Goal: Information Seeking & Learning: Learn about a topic

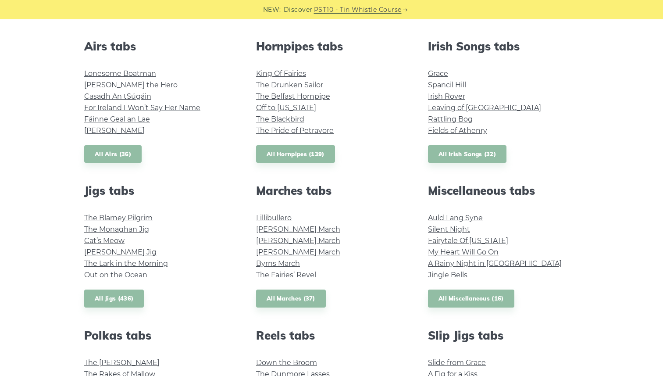
scroll to position [337, 0]
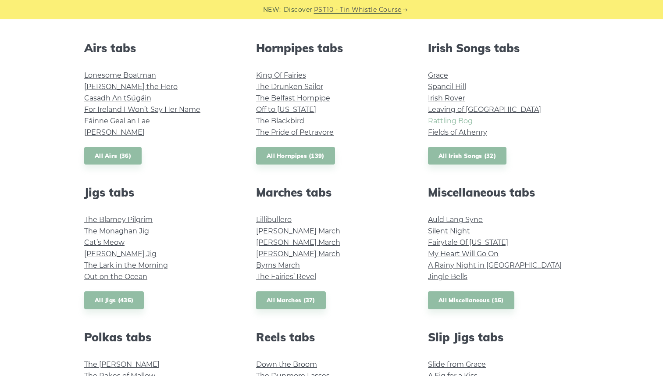
click at [442, 118] on link "Rattling Bog" at bounding box center [450, 121] width 45 height 8
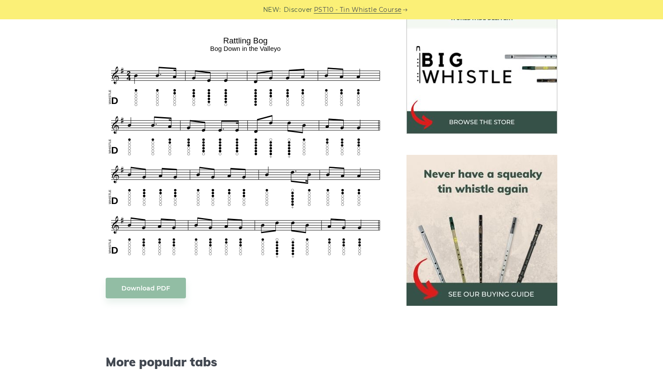
scroll to position [273, 0]
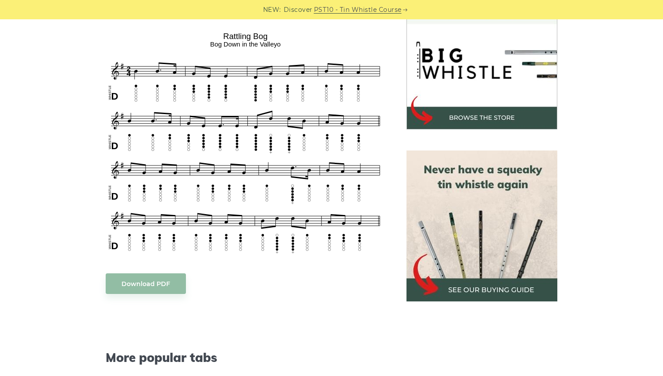
click at [485, 260] on img at bounding box center [481, 225] width 151 height 151
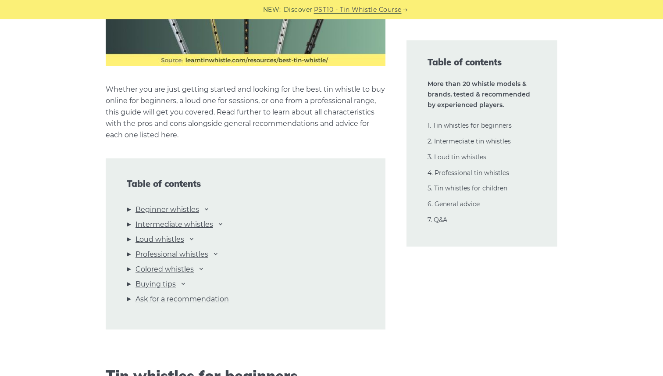
scroll to position [842, 0]
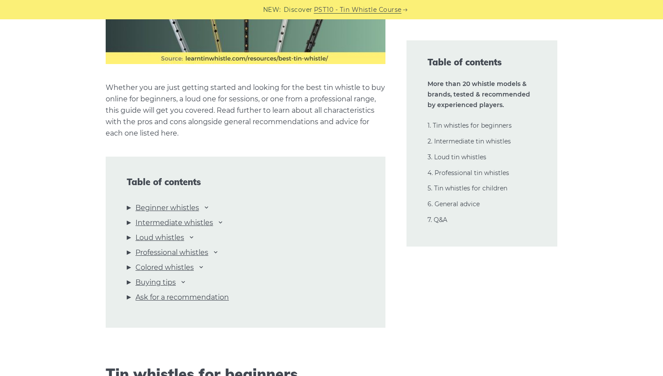
click at [128, 206] on li "Beginner whistles Waltons Mellow D Feadog Brass Feadog Pro Clarke Original Gene…" at bounding box center [246, 209] width 238 height 15
click at [196, 208] on link "Beginner whistles" at bounding box center [167, 207] width 64 height 11
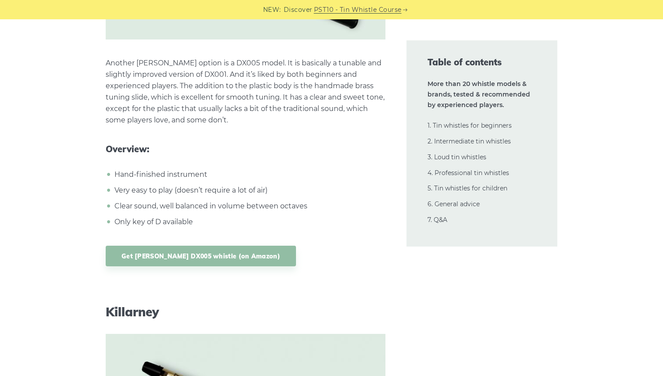
scroll to position [5297, 0]
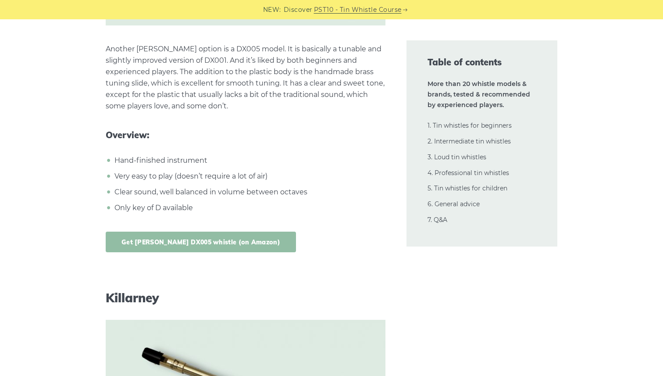
click at [146, 231] on link "Get Dixon DX005 whistle (on Amazon)" at bounding box center [201, 241] width 190 height 21
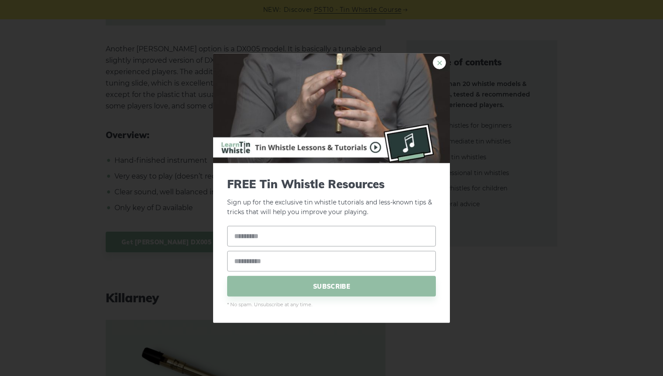
click at [443, 62] on link "×" at bounding box center [439, 62] width 13 height 13
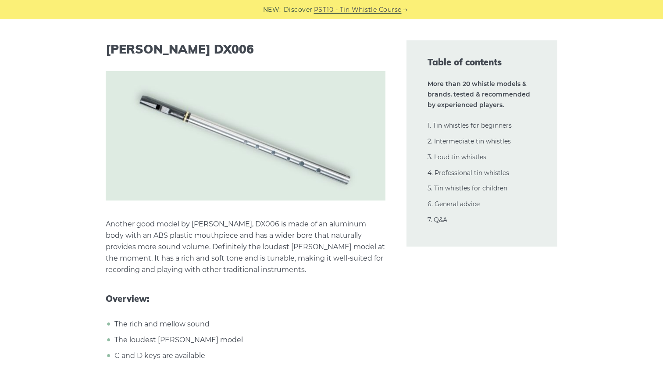
scroll to position [7509, 0]
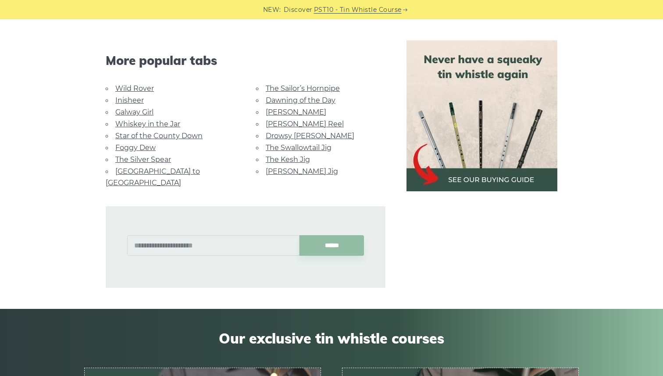
scroll to position [572, 0]
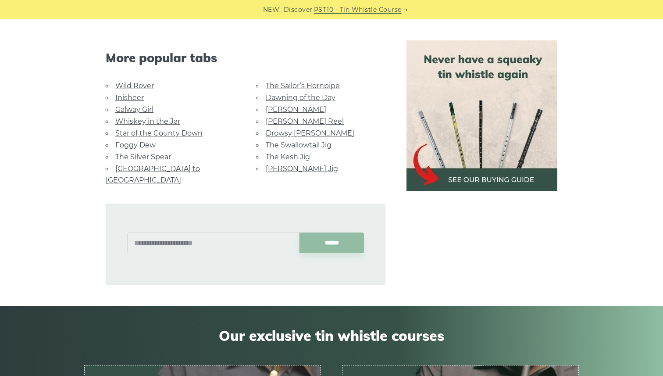
click at [141, 109] on link "Galway Girl" at bounding box center [134, 109] width 38 height 8
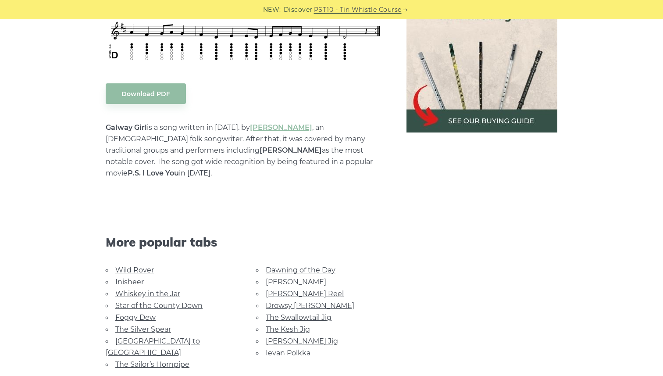
scroll to position [503, 0]
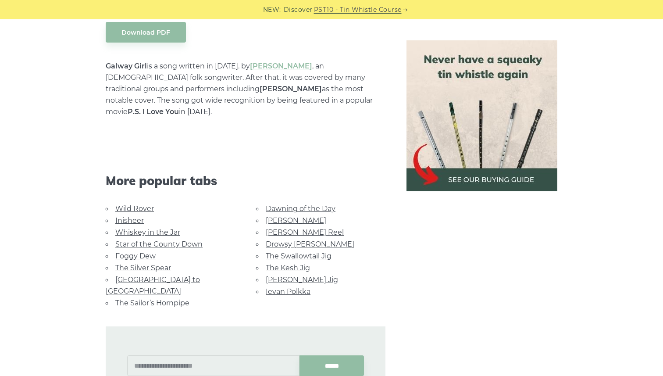
click at [148, 228] on link "Whiskey in the Jar" at bounding box center [147, 232] width 65 height 8
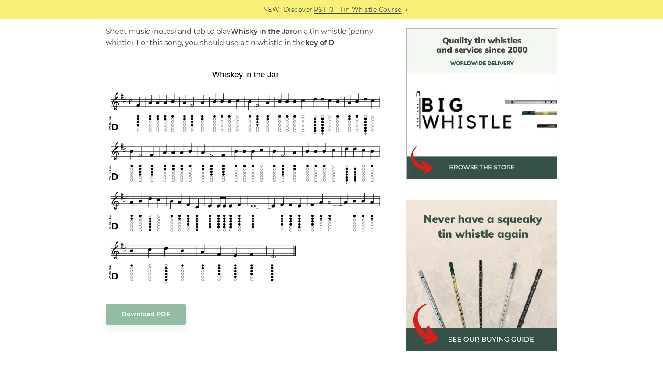
scroll to position [218, 0]
